Goal: Information Seeking & Learning: Understand process/instructions

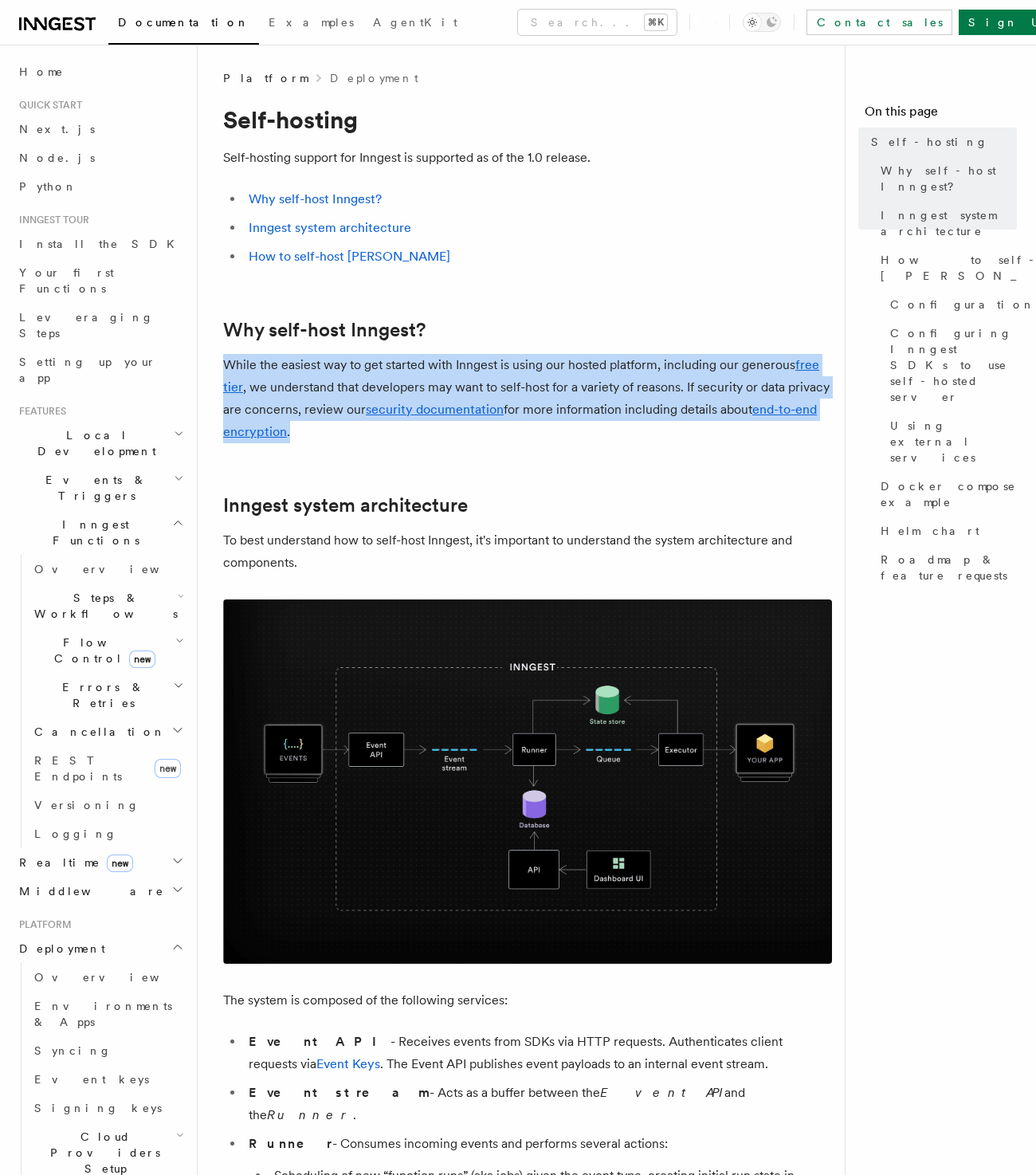
drag, startPoint x: 227, startPoint y: 368, endPoint x: 330, endPoint y: 429, distance: 119.7
click at [330, 429] on p "While the easiest way to get started with Inngest is using our hosted platform,…" at bounding box center [528, 397] width 609 height 89
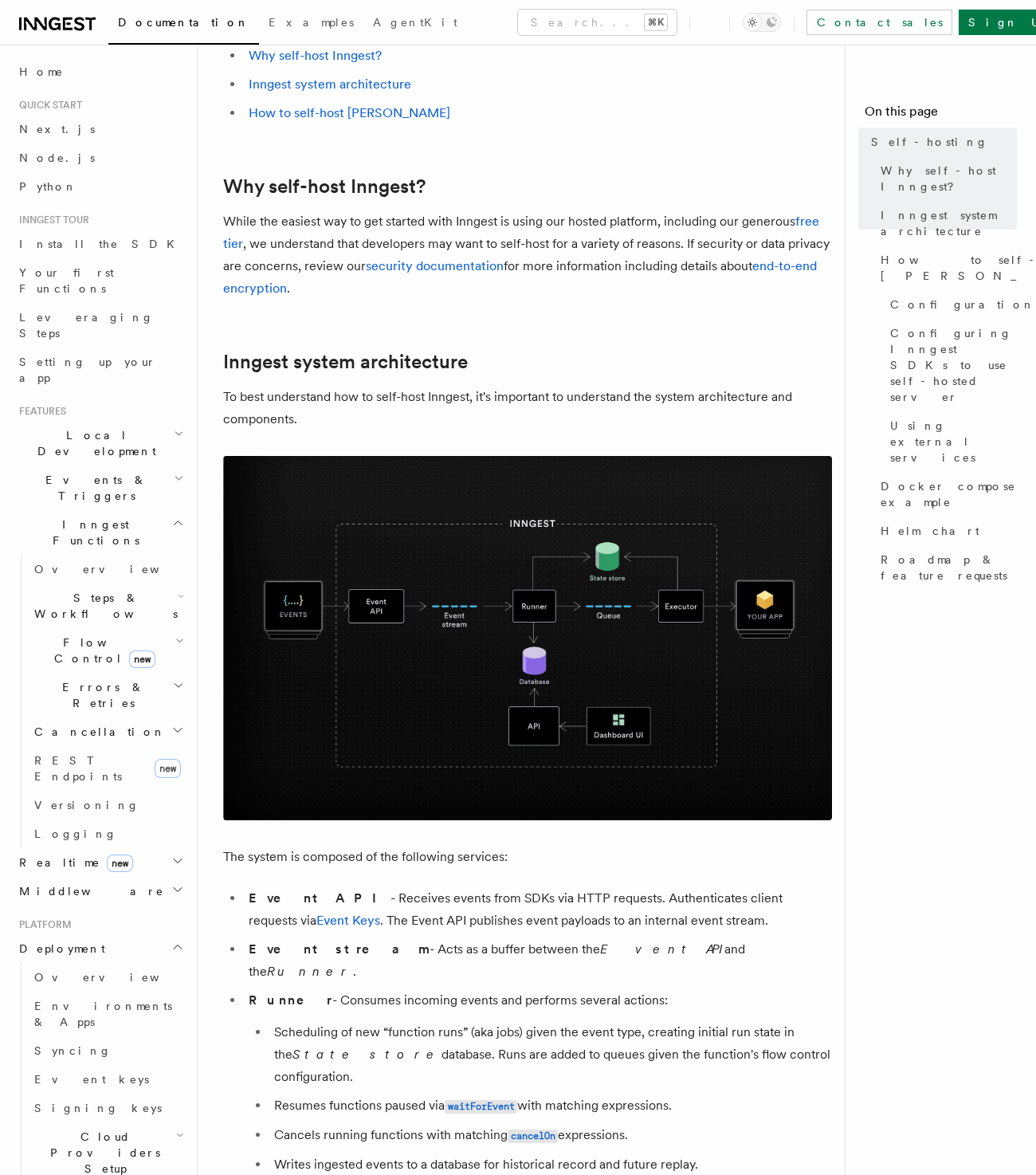
scroll to position [225, 0]
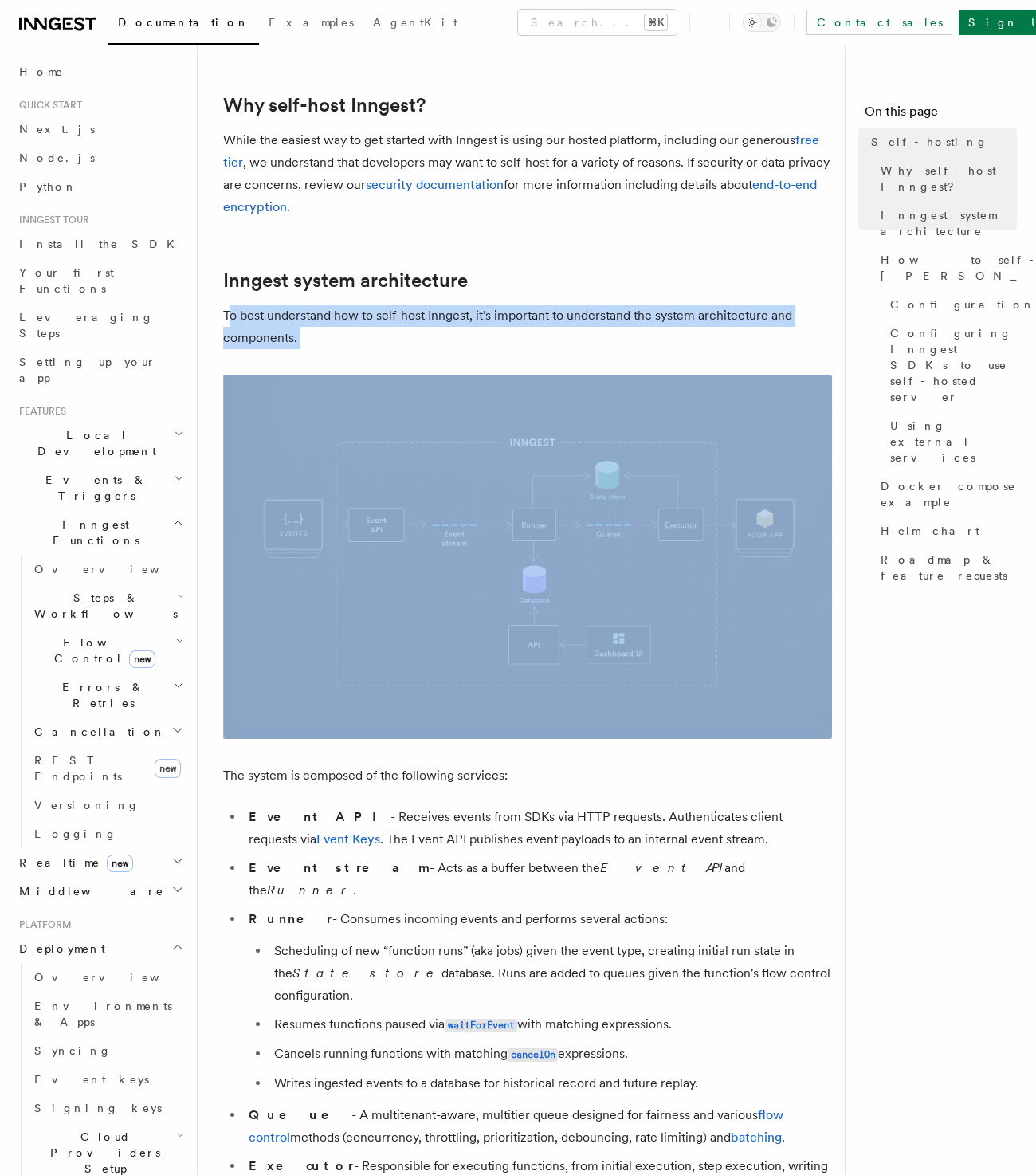
drag, startPoint x: 231, startPoint y: 321, endPoint x: 437, endPoint y: 358, distance: 209.3
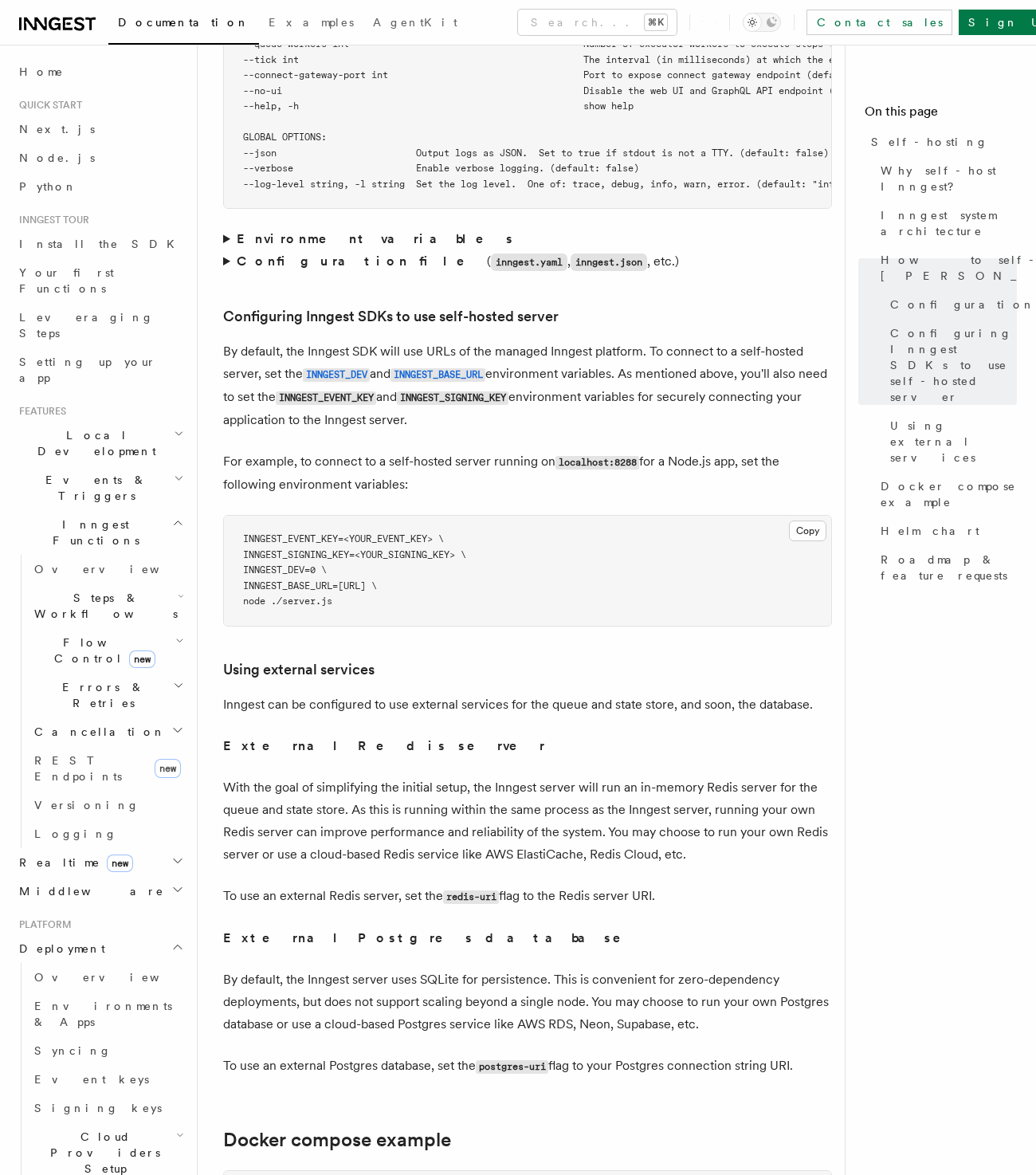
scroll to position [3260, 0]
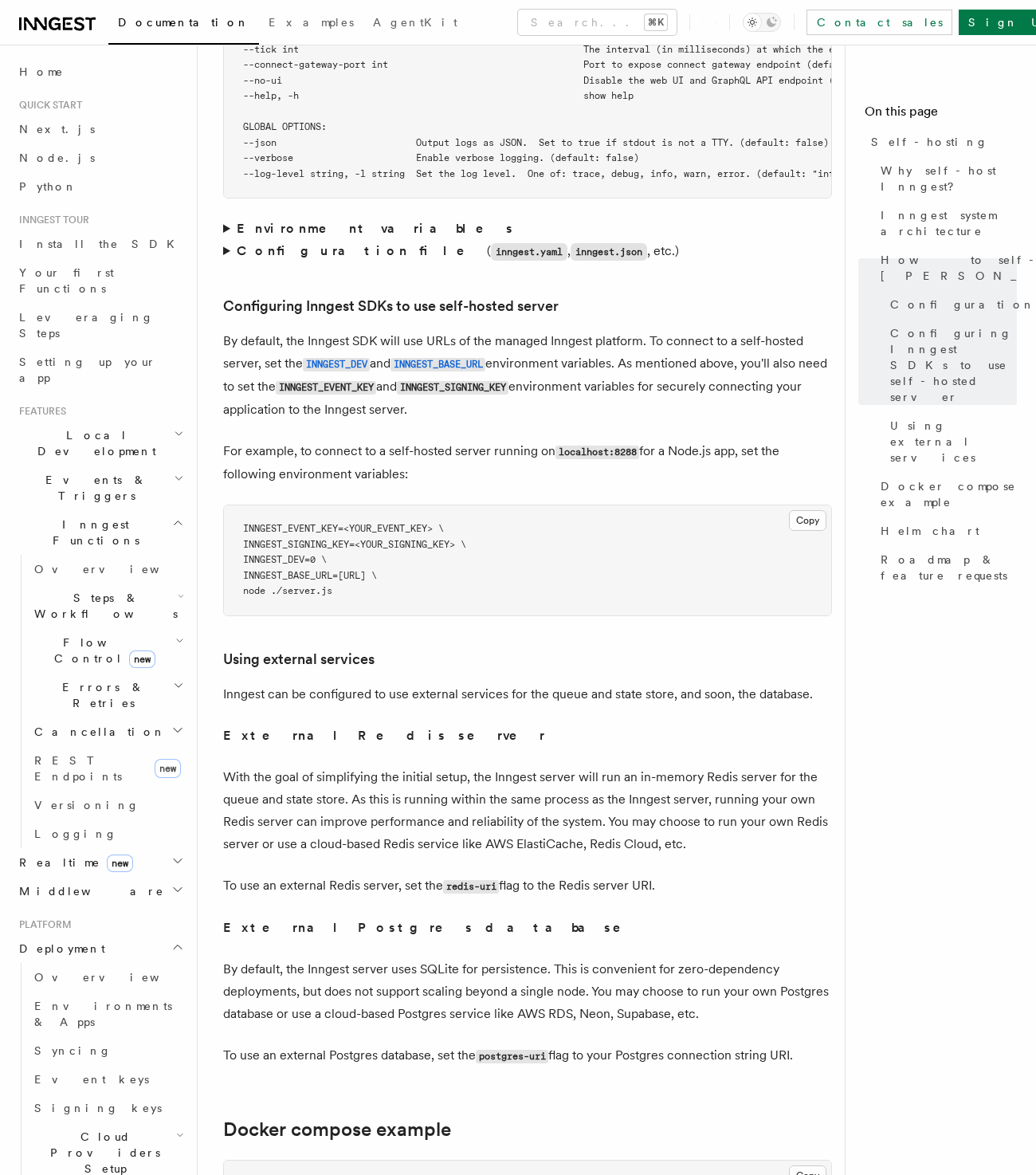
drag, startPoint x: 453, startPoint y: 357, endPoint x: 230, endPoint y: 299, distance: 230.4
click at [230, 329] on p "By default, the Inngest SDK will use URLs of the managed Inngest platform. To c…" at bounding box center [528, 374] width 609 height 91
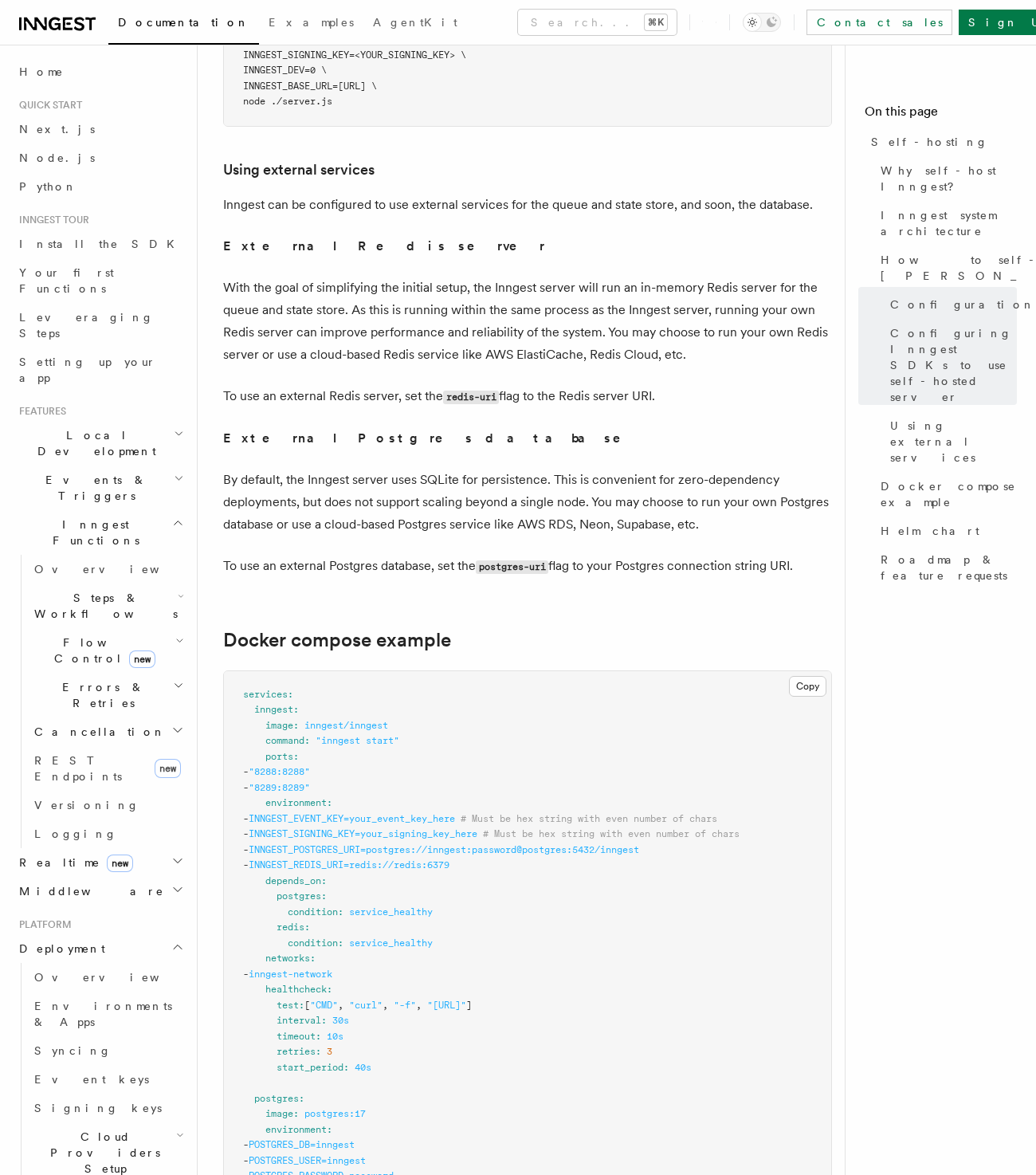
scroll to position [3739, 0]
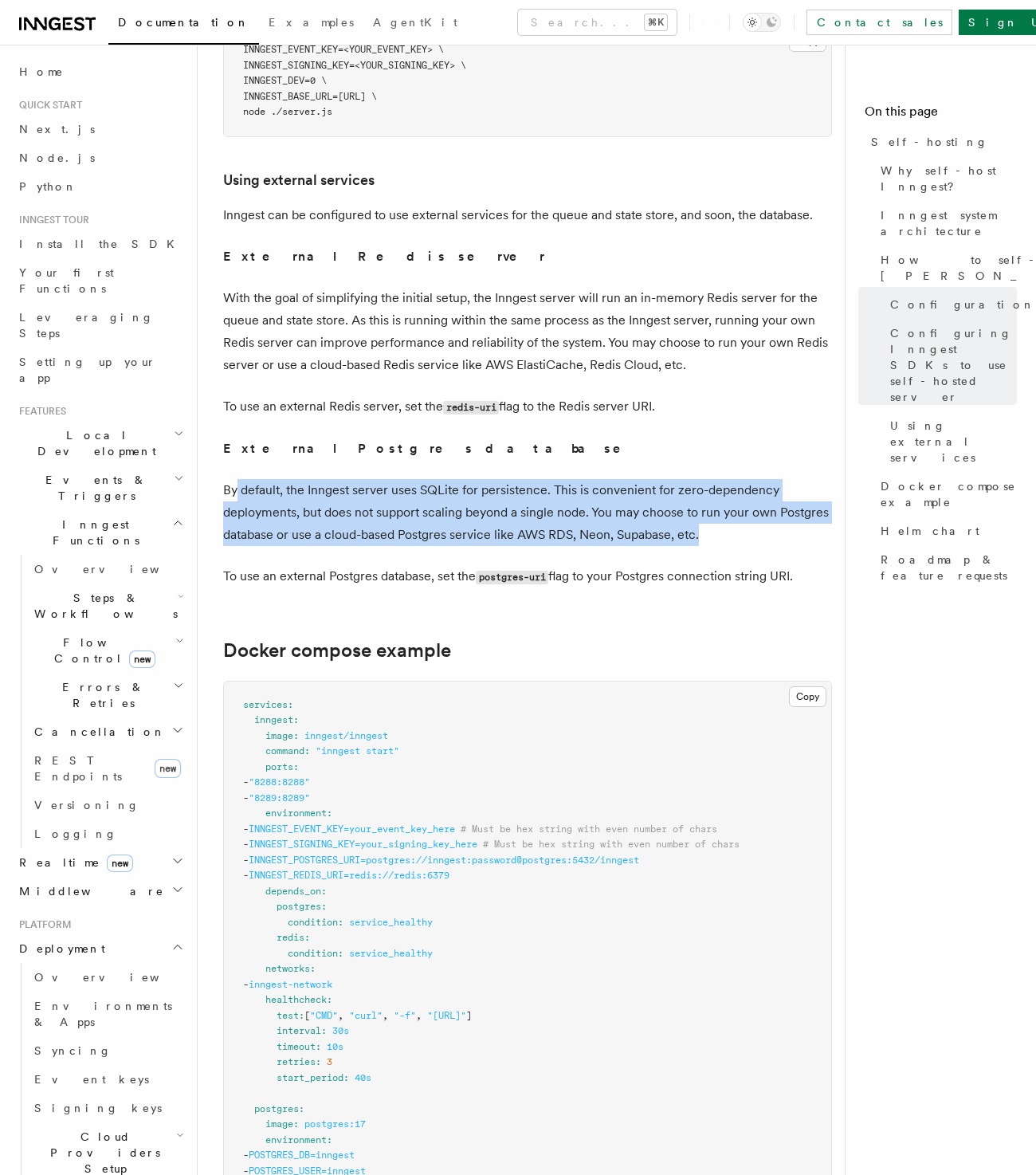
drag, startPoint x: 236, startPoint y: 435, endPoint x: 740, endPoint y: 481, distance: 506.1
click at [740, 481] on p "By default, the Inngest server uses SQLite for persistence. This is convenient …" at bounding box center [528, 512] width 609 height 67
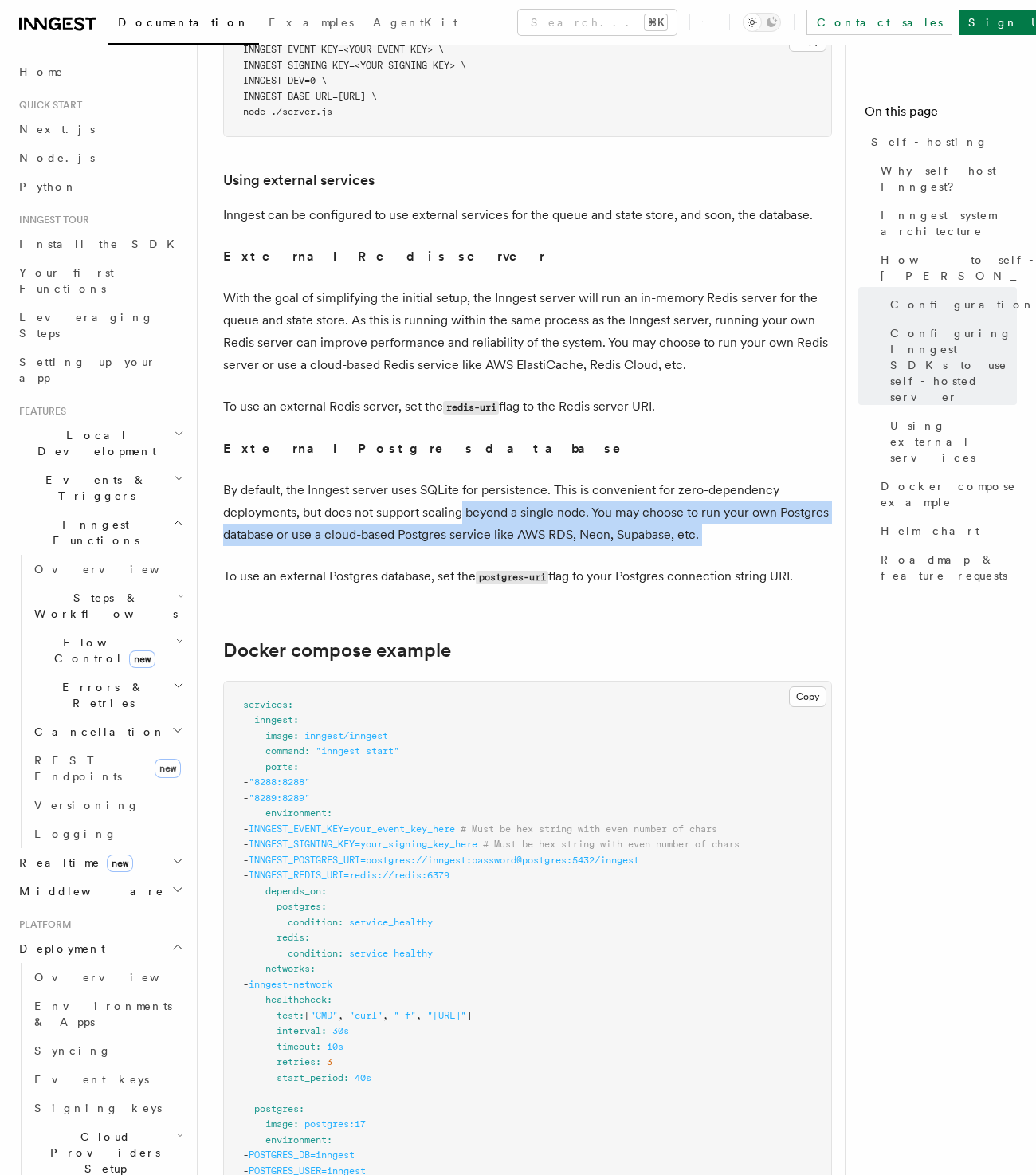
drag, startPoint x: 740, startPoint y: 481, endPoint x: 461, endPoint y: 454, distance: 280.3
click at [461, 479] on p "By default, the Inngest server uses SQLite for persistence. This is convenient …" at bounding box center [528, 512] width 609 height 67
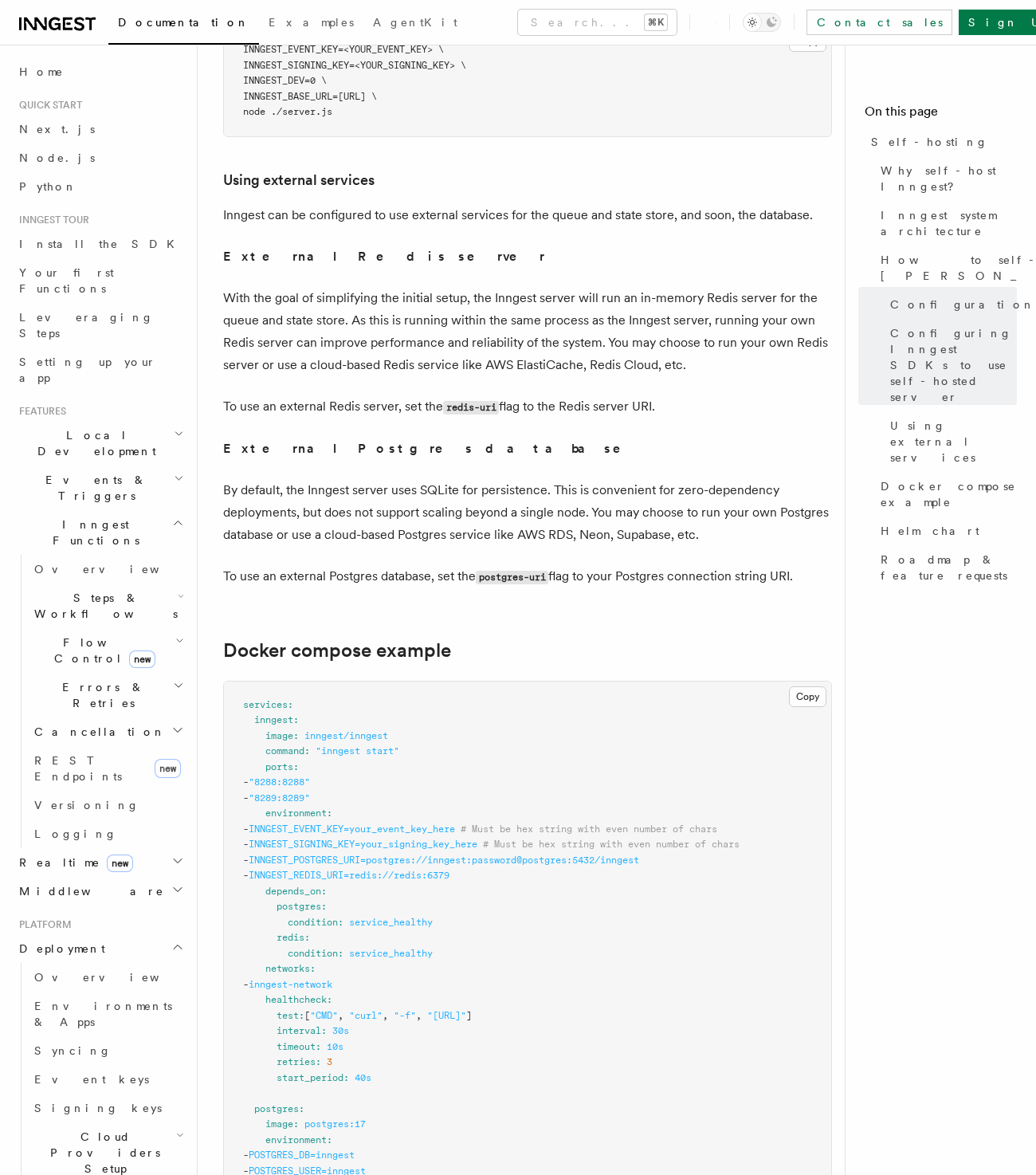
click at [427, 479] on p "By default, the Inngest server uses SQLite for persistence. This is convenient …" at bounding box center [528, 512] width 609 height 67
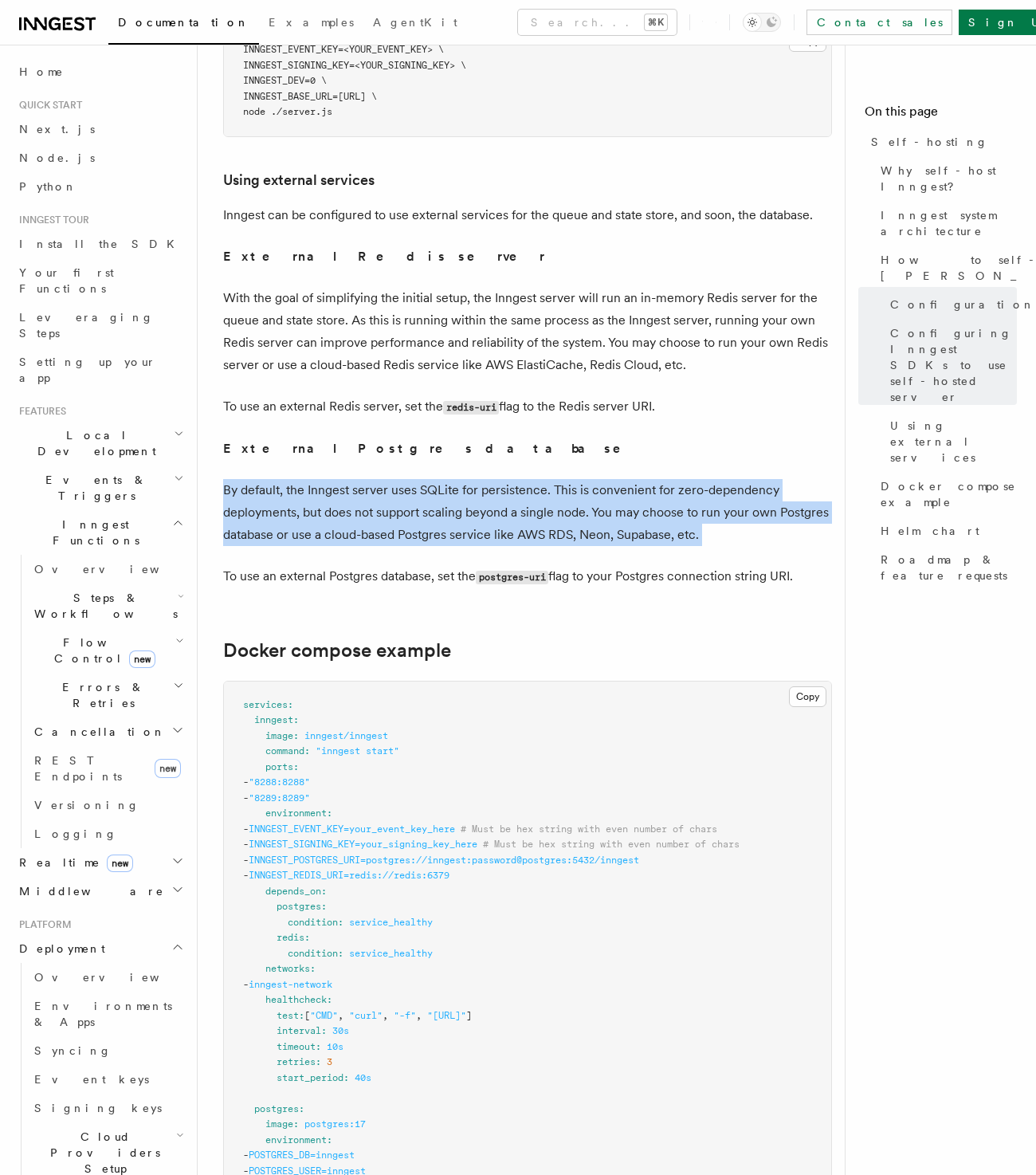
click at [427, 479] on p "By default, the Inngest server uses SQLite for persistence. This is convenient …" at bounding box center [528, 512] width 609 height 67
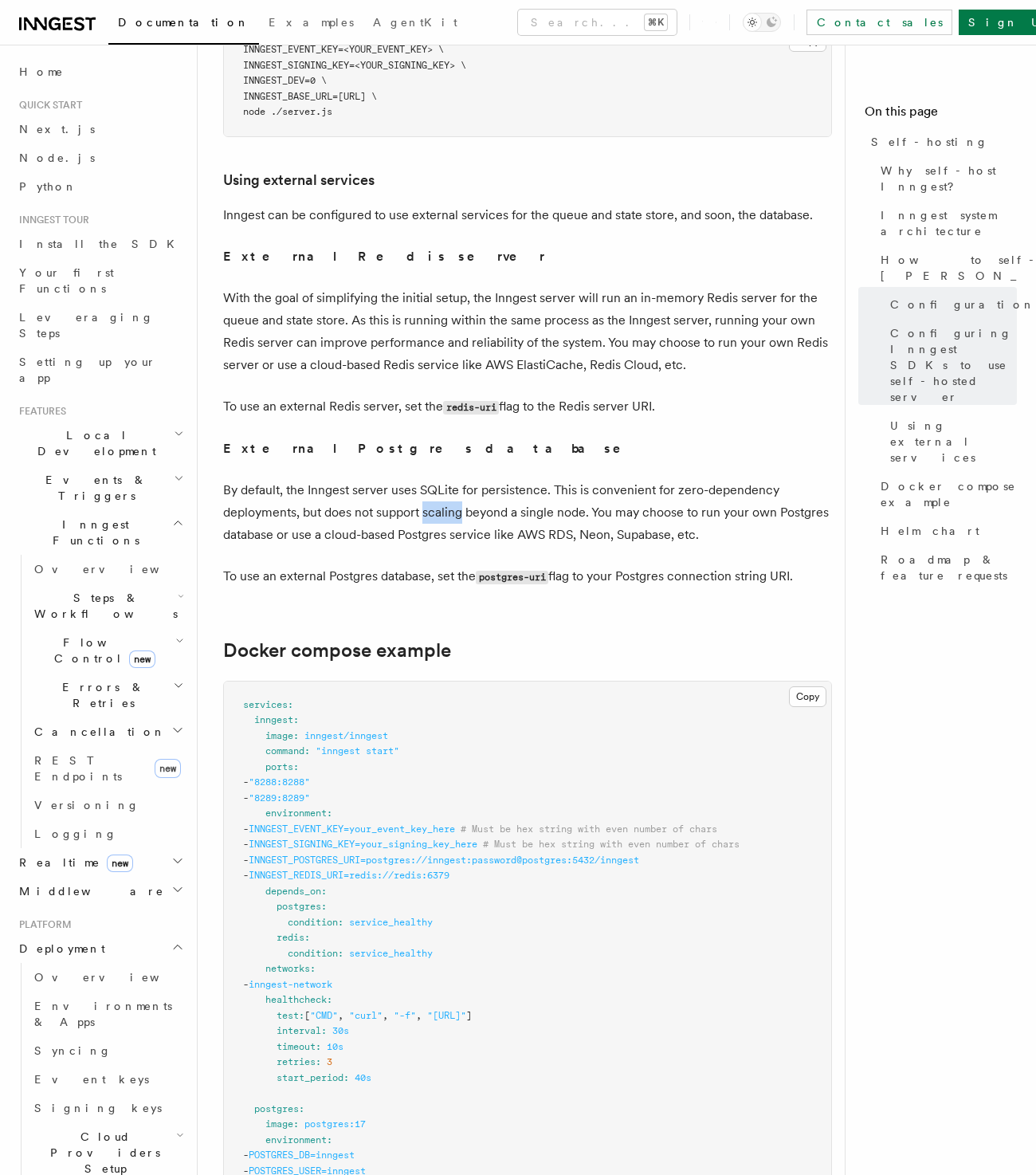
click at [427, 479] on p "By default, the Inngest server uses SQLite for persistence. This is convenient …" at bounding box center [528, 512] width 609 height 67
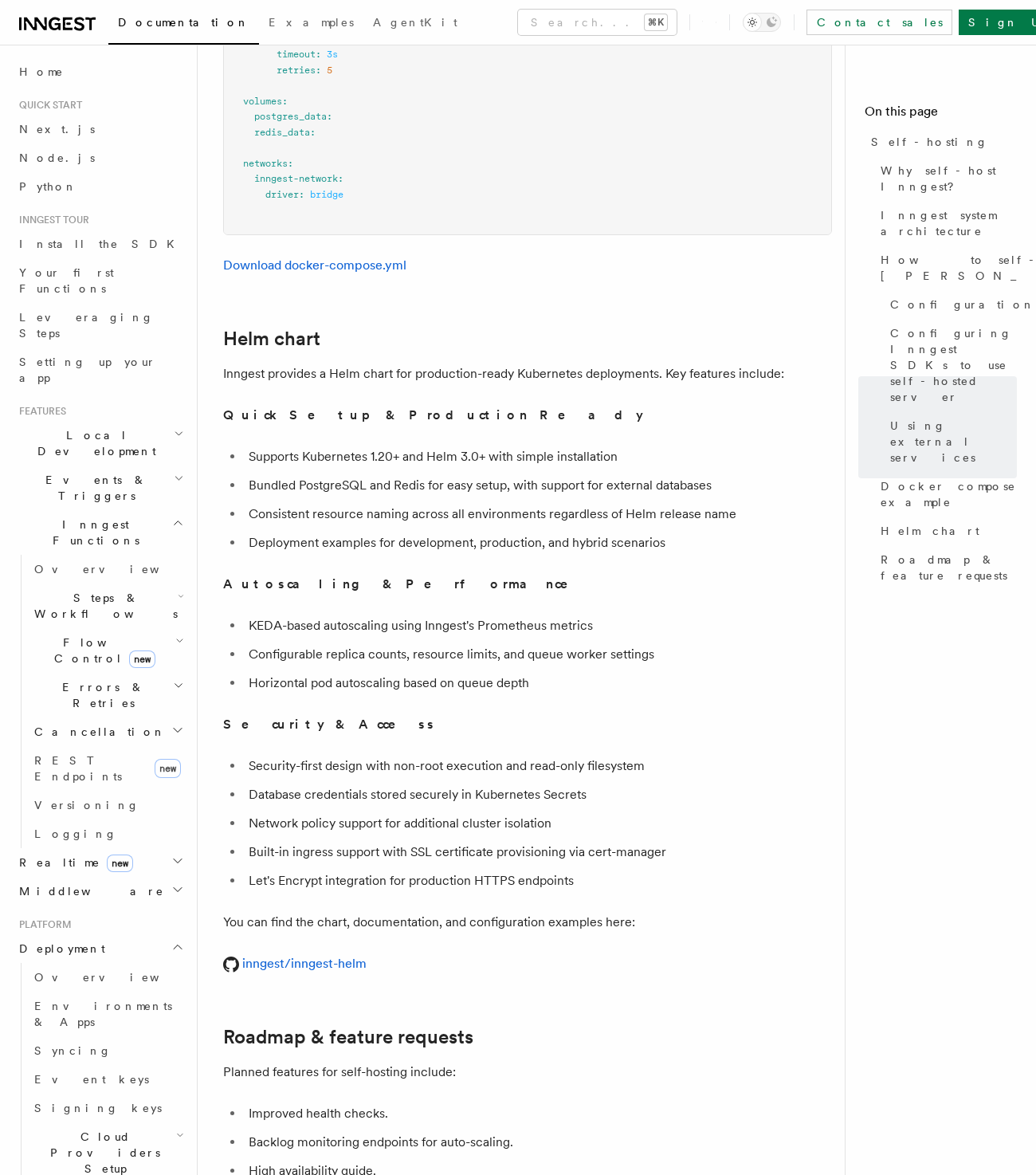
scroll to position [5325, 0]
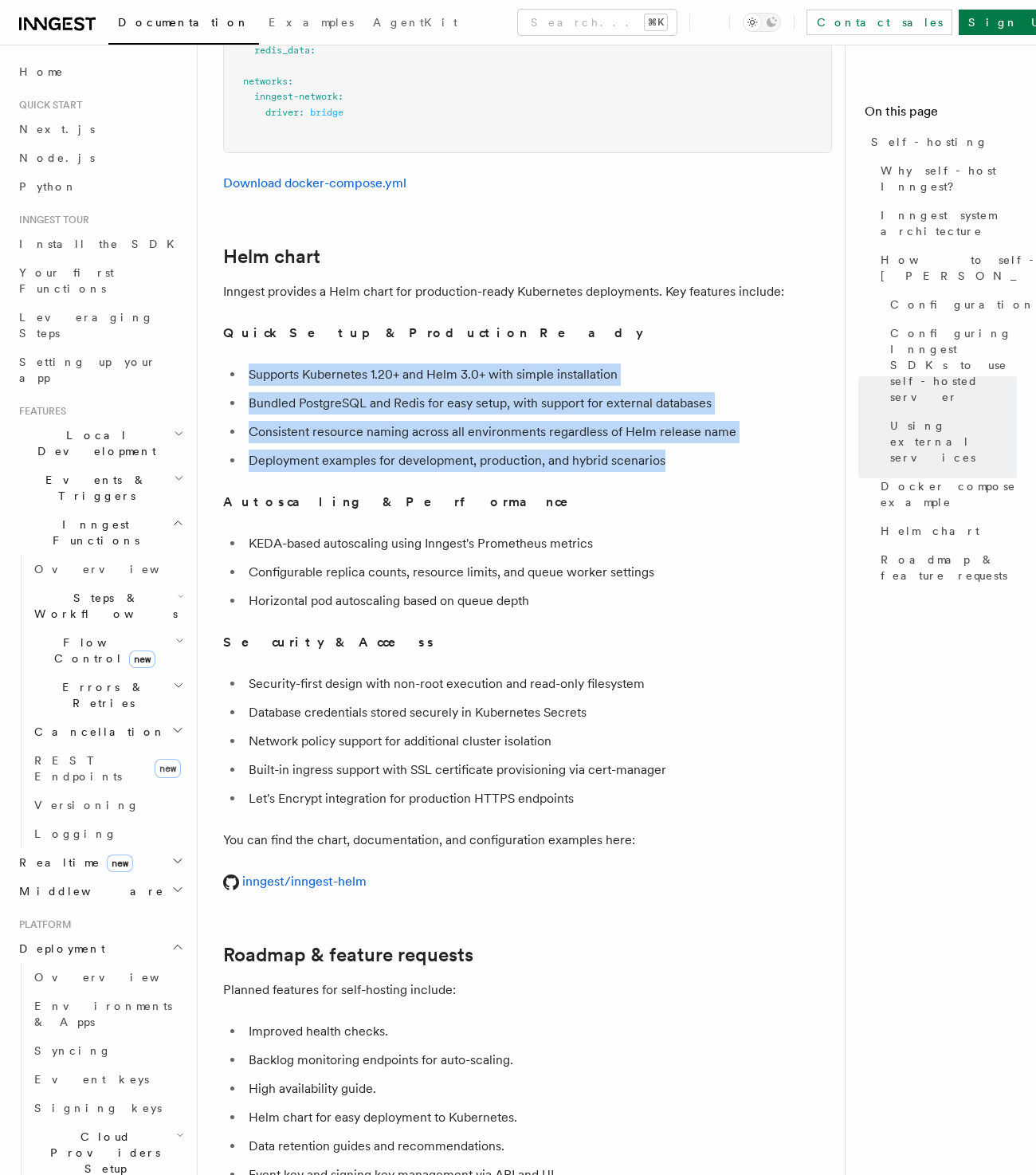
drag, startPoint x: 249, startPoint y: 327, endPoint x: 787, endPoint y: 406, distance: 543.8
click at [787, 406] on ul "Supports Kubernetes 1.20+ and Helm 3.0+ with simple installation Bundled Postgr…" at bounding box center [528, 417] width 609 height 108
click at [787, 449] on li "Deployment examples for development, production, and hybrid scenarios" at bounding box center [538, 460] width 588 height 22
drag, startPoint x: 776, startPoint y: 406, endPoint x: 221, endPoint y: 330, distance: 560.2
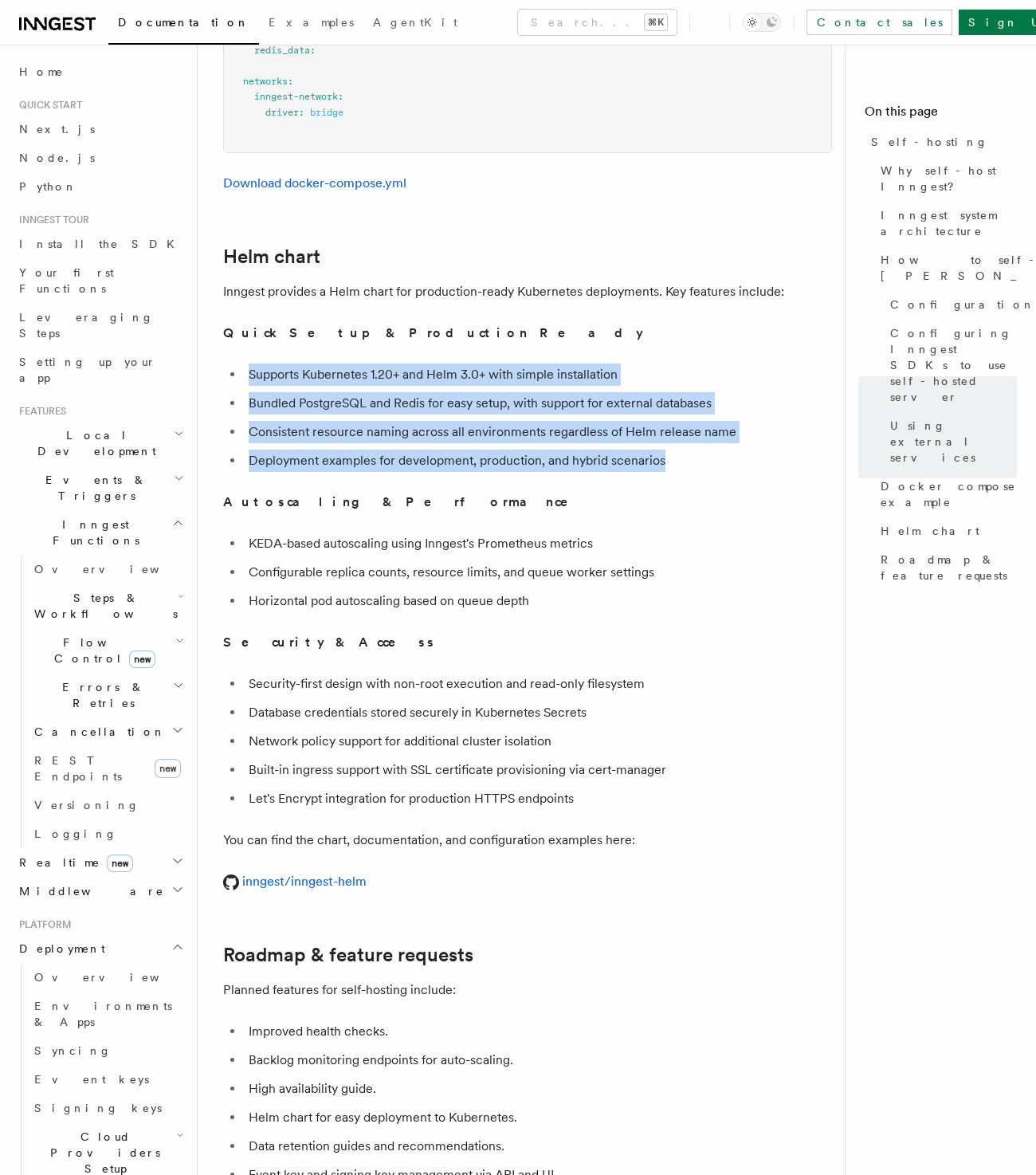
drag, startPoint x: 222, startPoint y: 328, endPoint x: 753, endPoint y: 406, distance: 536.7
click at [753, 406] on ul "Supports Kubernetes 1.20+ and Helm 3.0+ with simple installation Bundled Postgr…" at bounding box center [528, 417] width 609 height 108
click at [753, 449] on li "Deployment examples for development, production, and hybrid scenarios" at bounding box center [538, 460] width 588 height 22
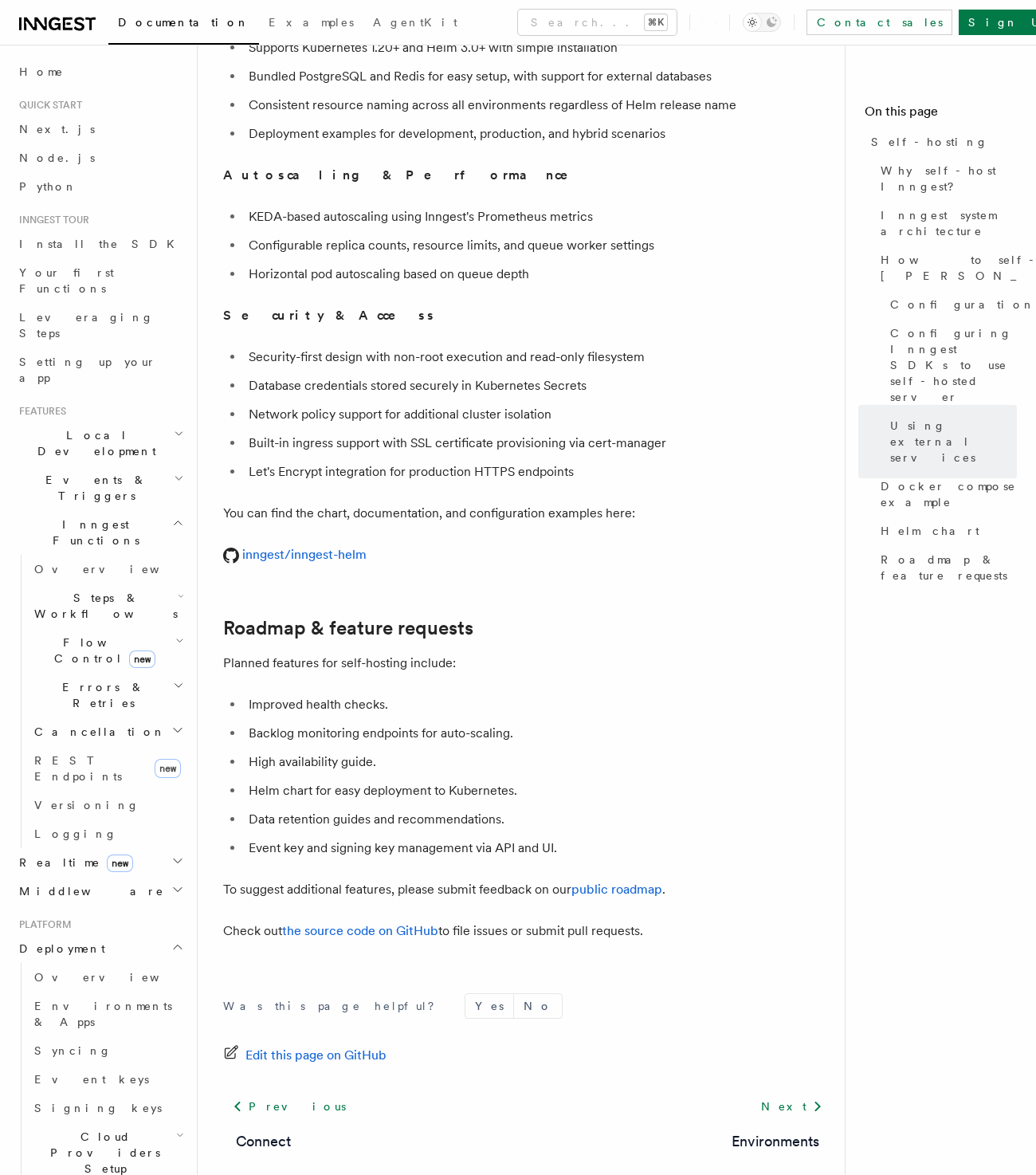
scroll to position [5683, 0]
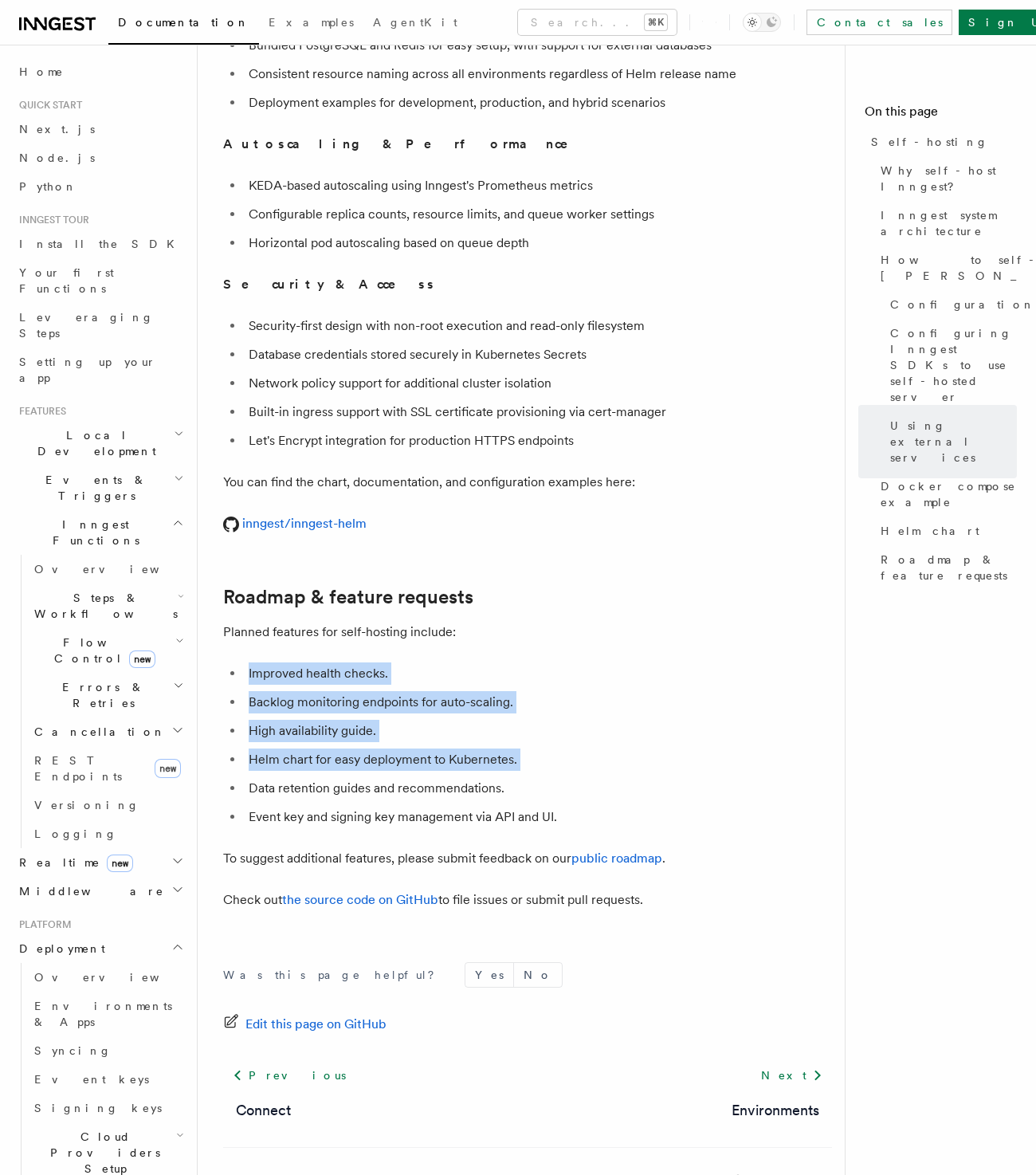
drag, startPoint x: 249, startPoint y: 614, endPoint x: 772, endPoint y: 724, distance: 534.4
click at [772, 724] on ul "Improved health checks. Backlog monitoring endpoints for auto-scaling. High ava…" at bounding box center [528, 744] width 609 height 166
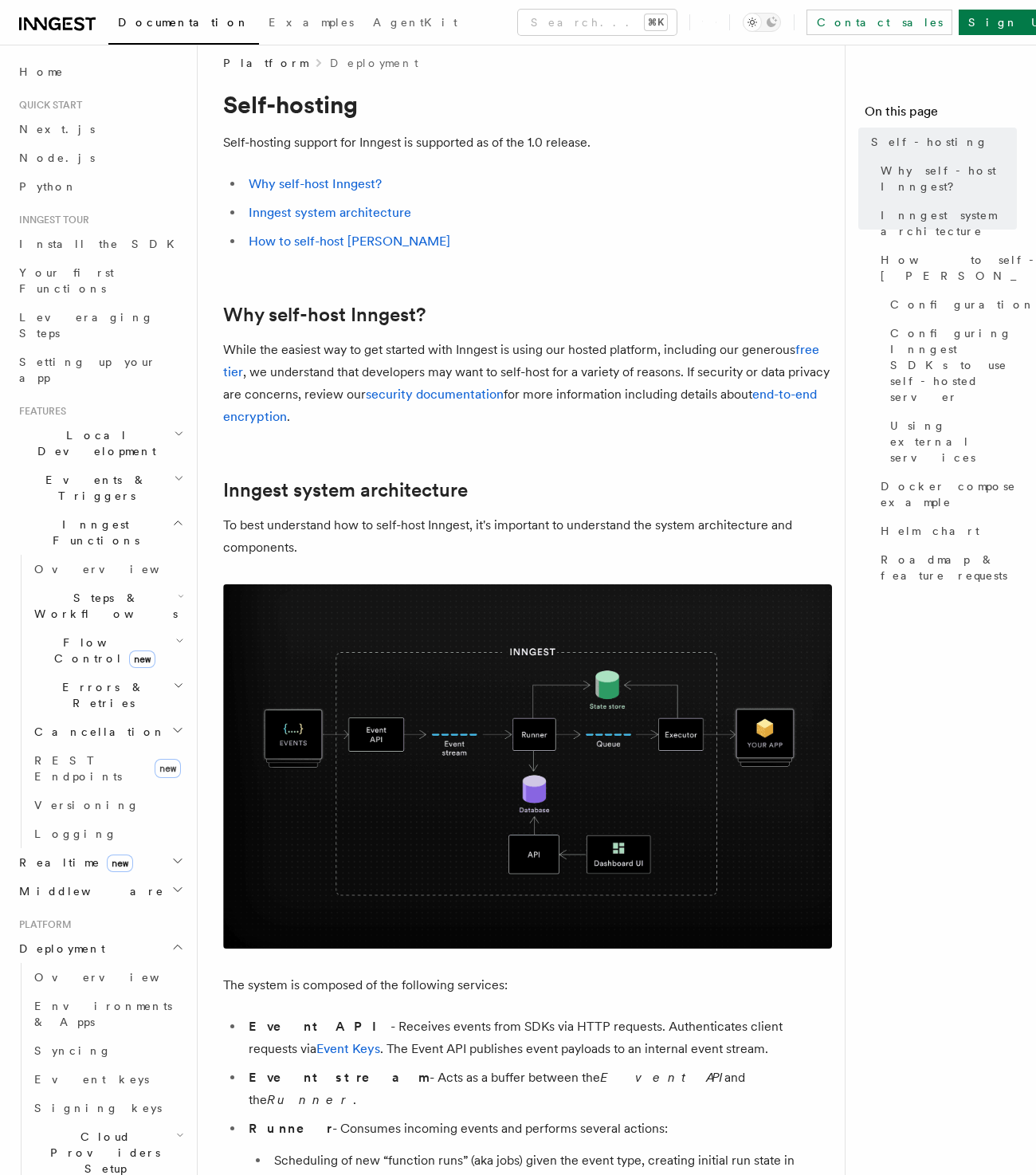
scroll to position [0, 0]
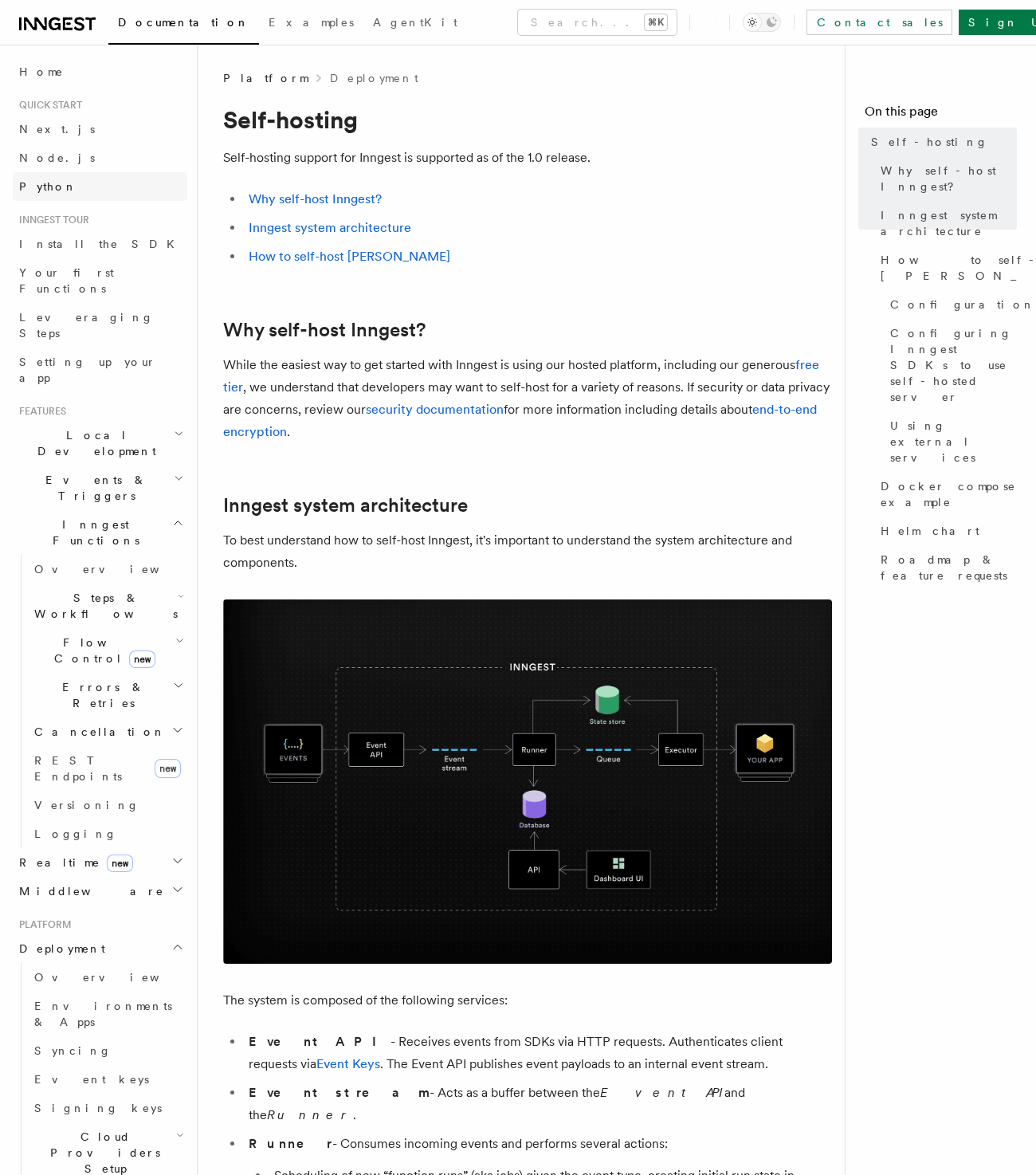
click at [79, 188] on link "Python" at bounding box center [100, 187] width 174 height 29
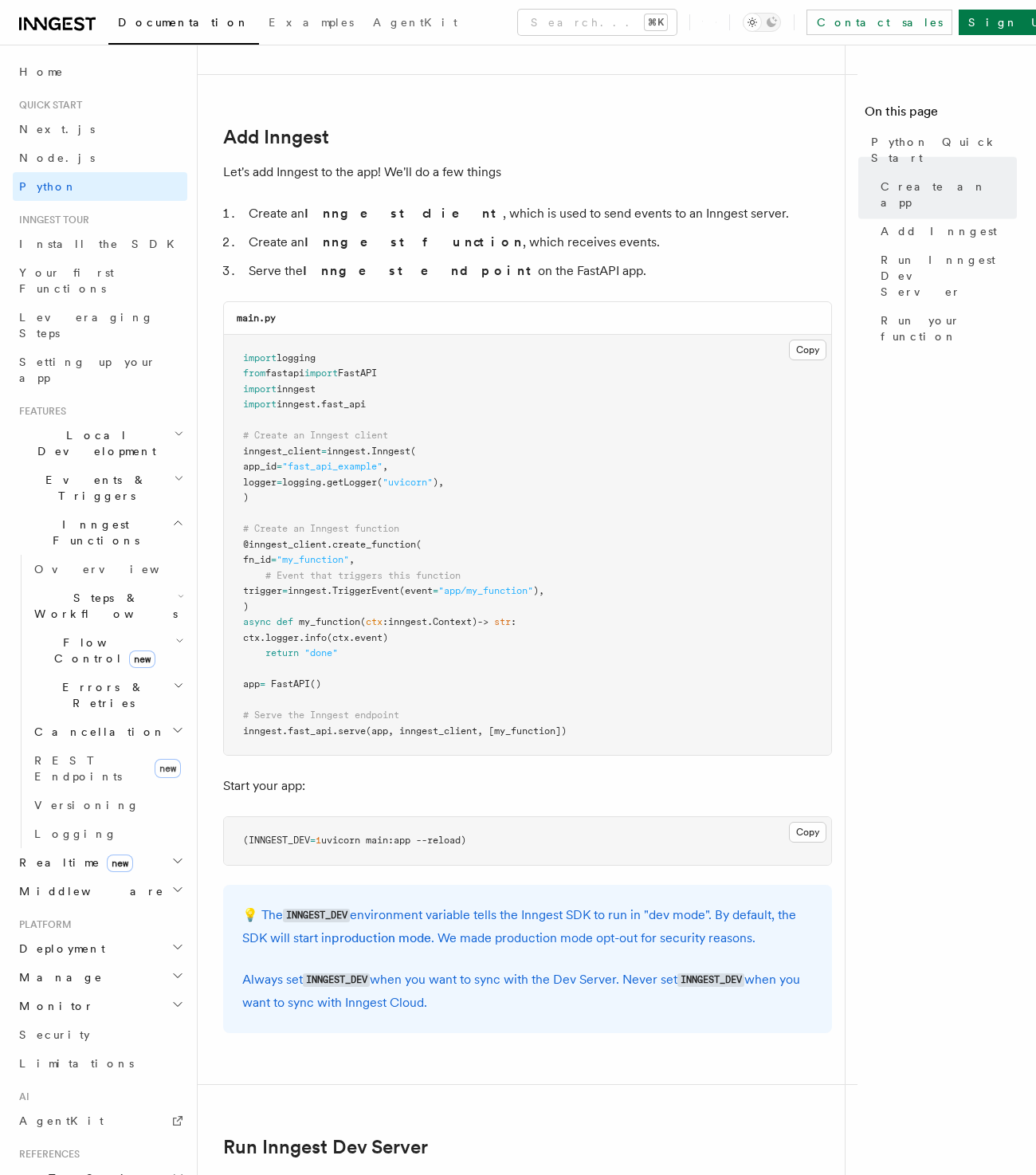
scroll to position [969, 0]
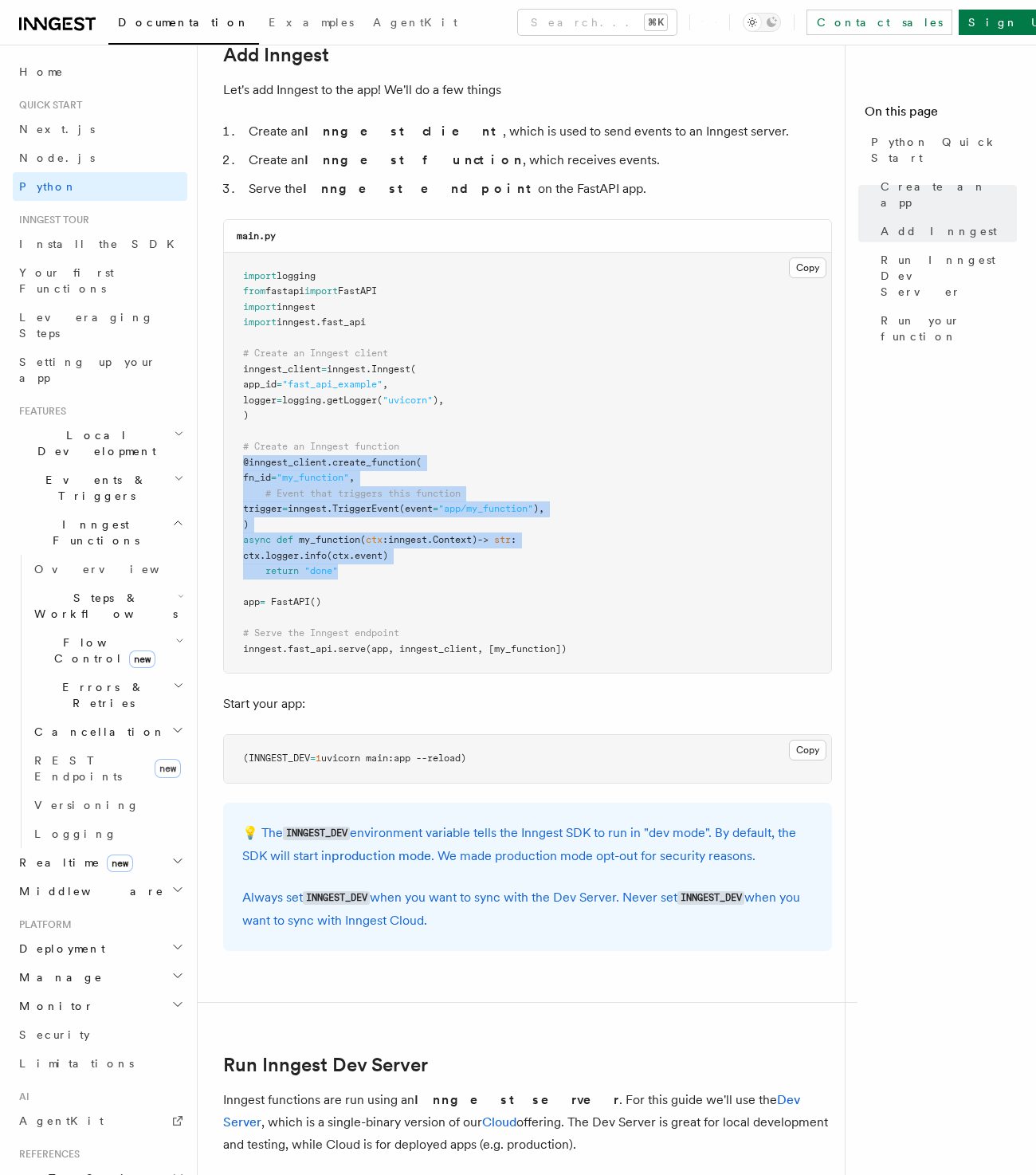
drag, startPoint x: 237, startPoint y: 458, endPoint x: 595, endPoint y: 570, distance: 375.1
click at [595, 570] on pre "import logging from fastapi import FastAPI import inngest import inngest . fast…" at bounding box center [528, 463] width 607 height 420
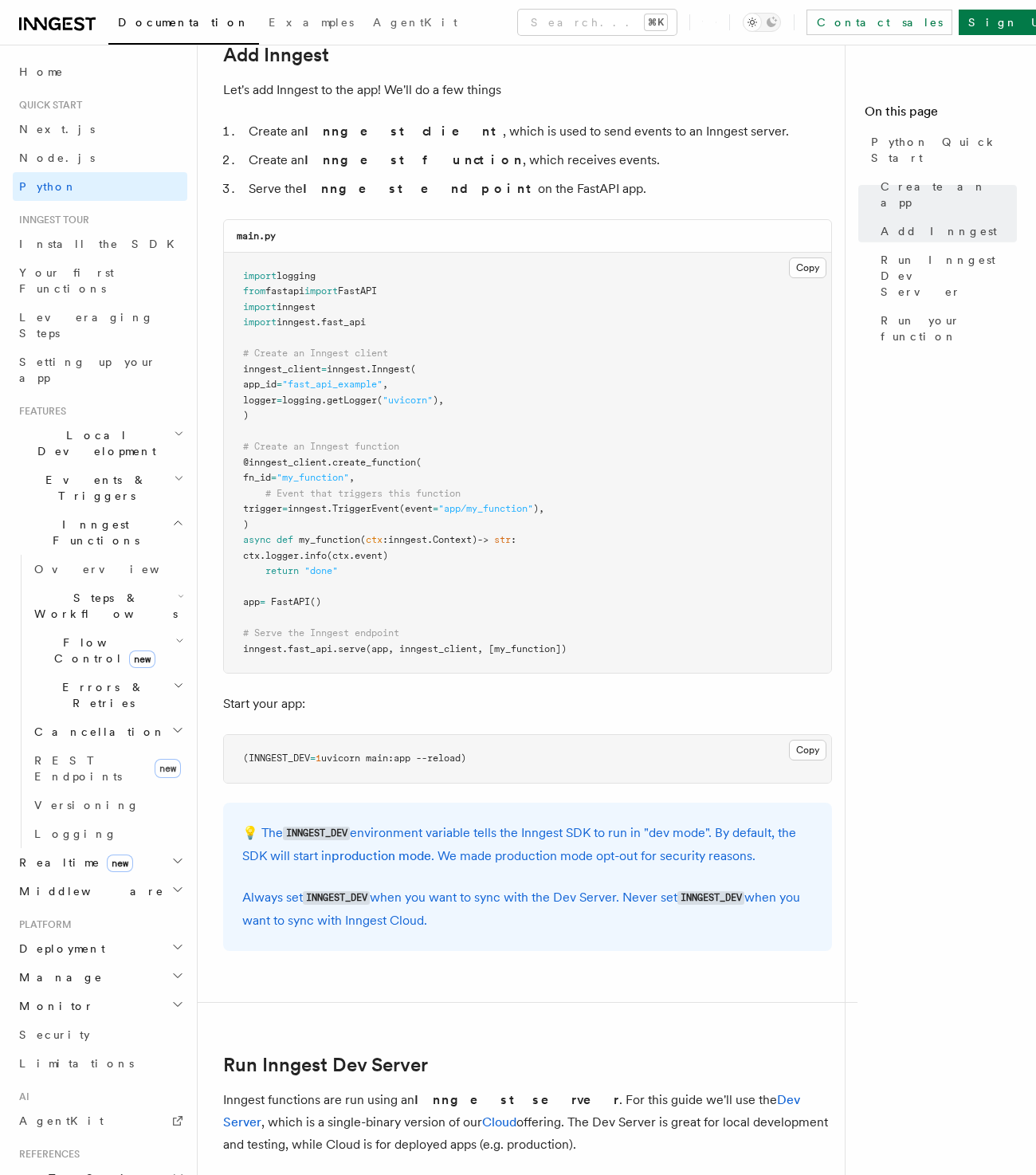
click at [597, 576] on pre "import logging from fastapi import FastAPI import inngest import inngest . fast…" at bounding box center [528, 463] width 607 height 420
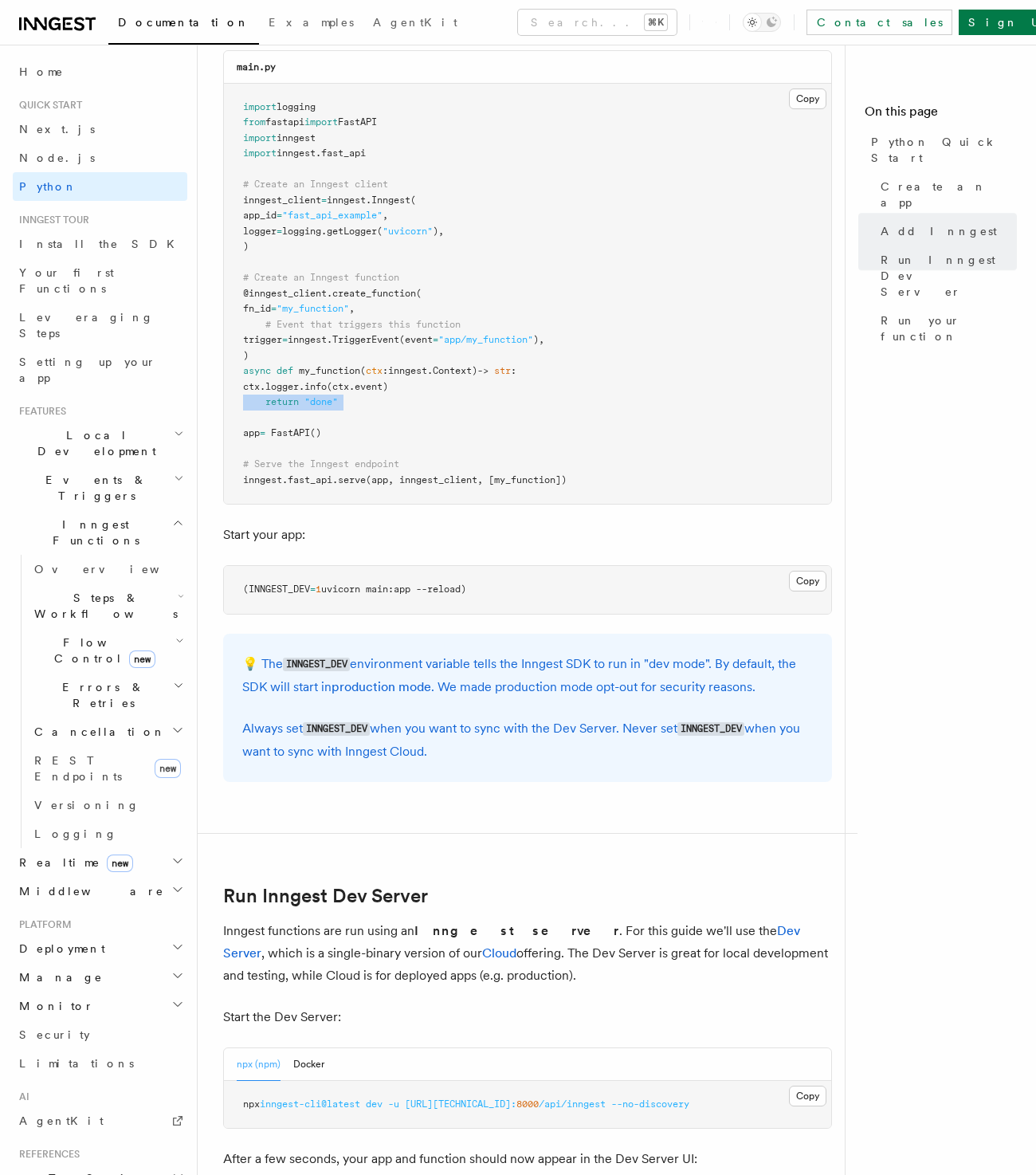
scroll to position [0, 0]
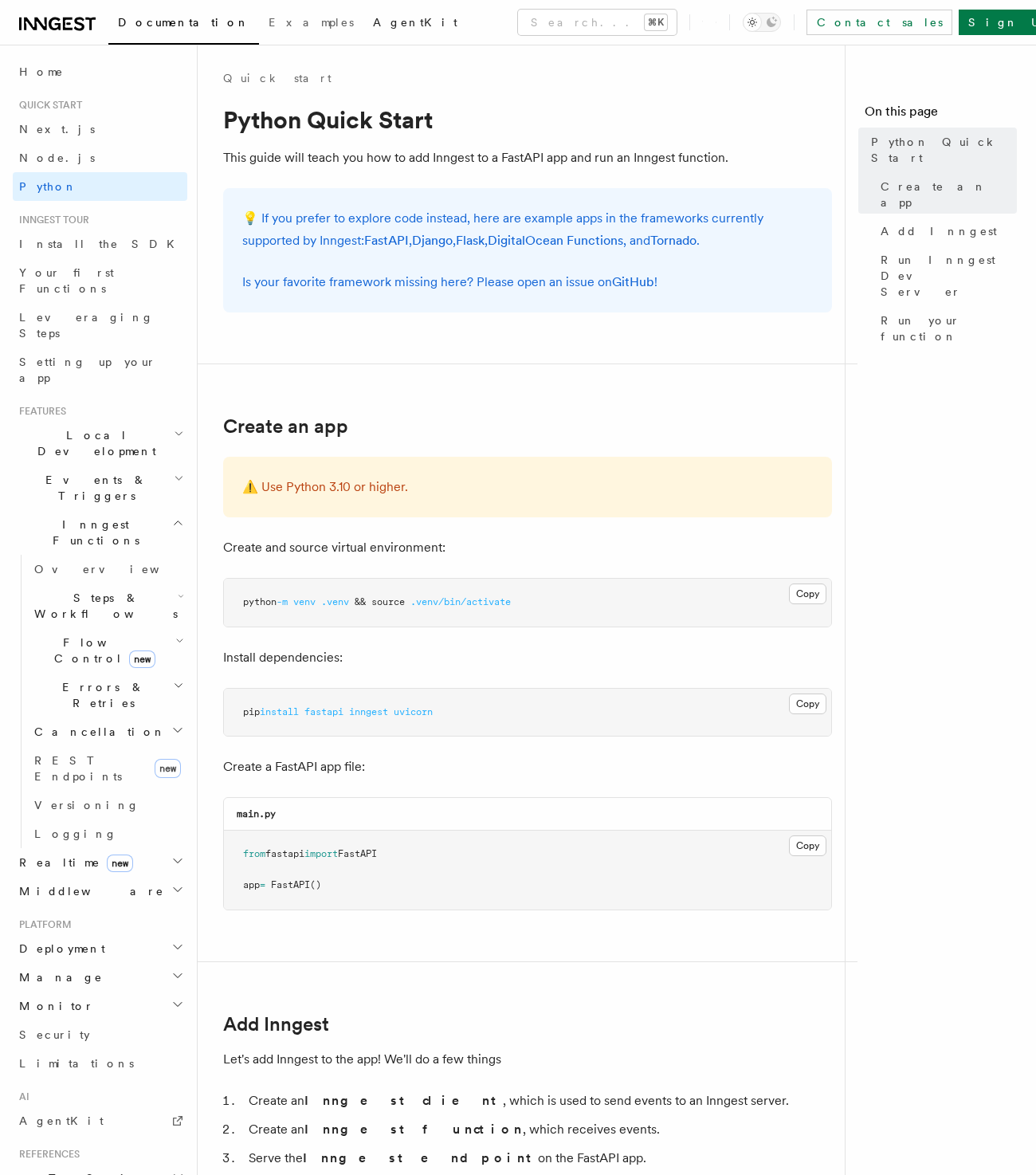
click at [372, 26] on span "AgentKit" at bounding box center [415, 22] width 84 height 12
click at [372, 25] on span "AgentKit" at bounding box center [415, 22] width 84 height 12
